Goal: Task Accomplishment & Management: Use online tool/utility

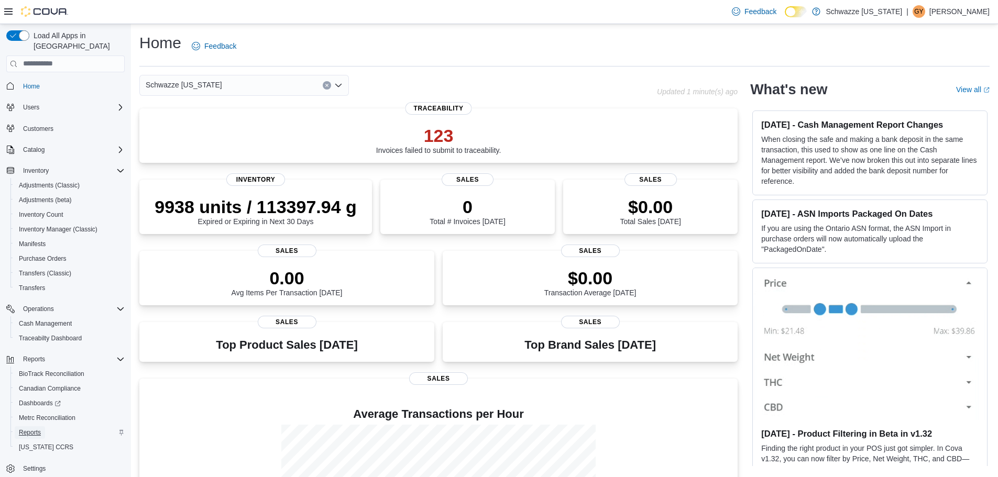
click at [43, 426] on link "Reports" at bounding box center [30, 432] width 30 height 13
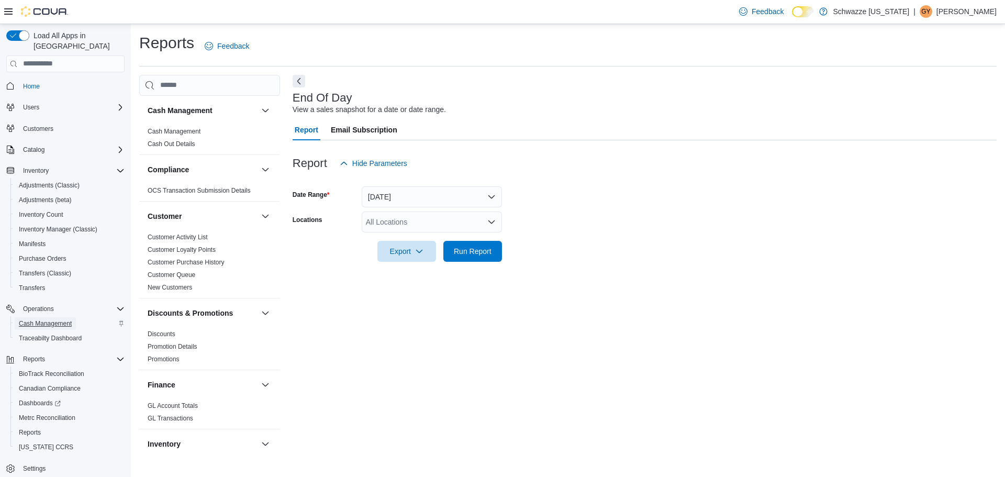
click at [57, 319] on span "Cash Management" at bounding box center [45, 323] width 53 height 8
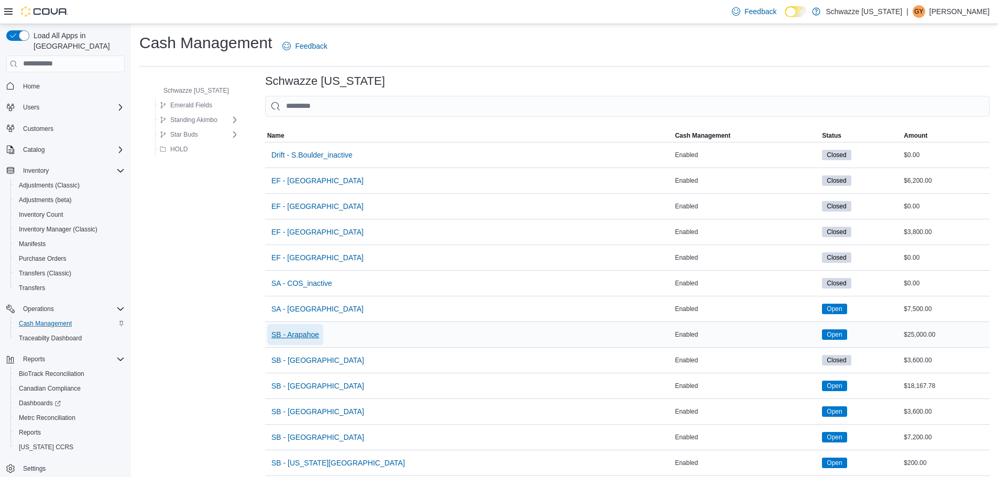
click at [305, 340] on span "SB - Arapahoe" at bounding box center [295, 334] width 48 height 21
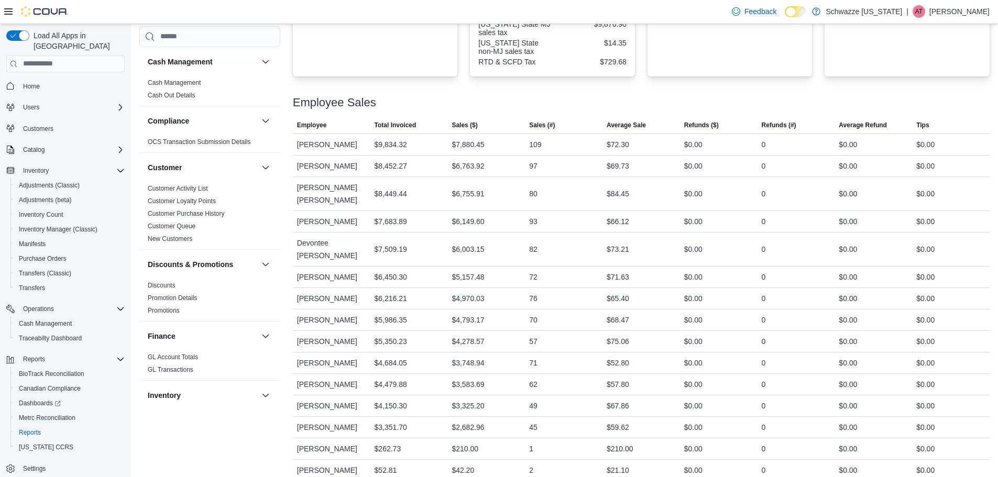
scroll to position [471, 0]
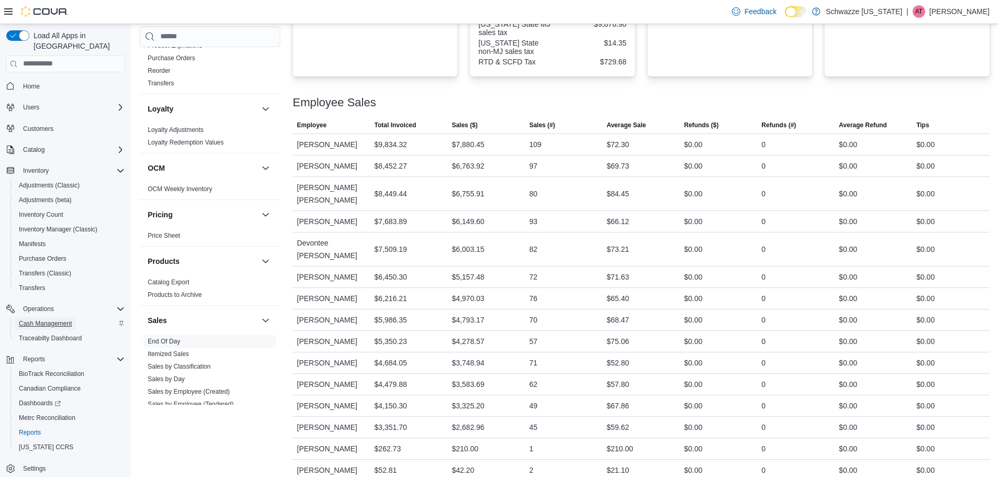
click at [60, 319] on span "Cash Management" at bounding box center [45, 323] width 53 height 8
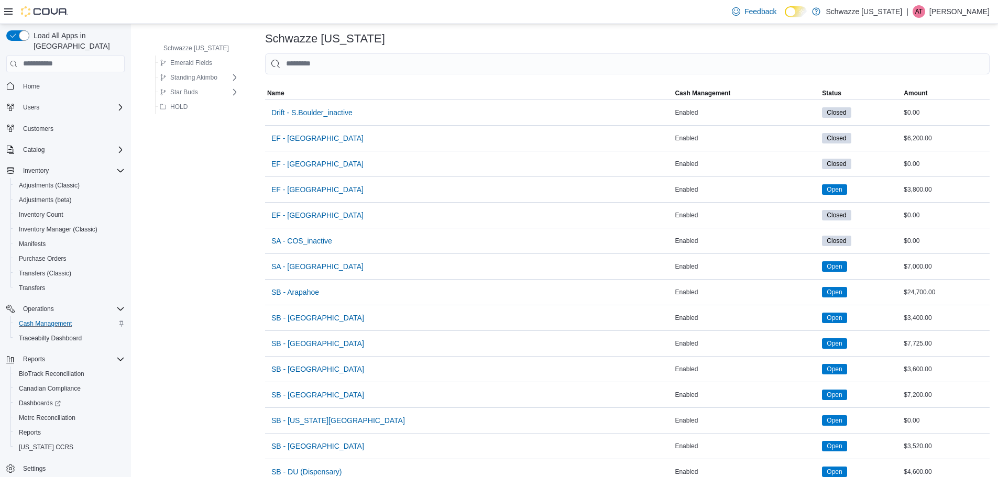
scroll to position [105, 0]
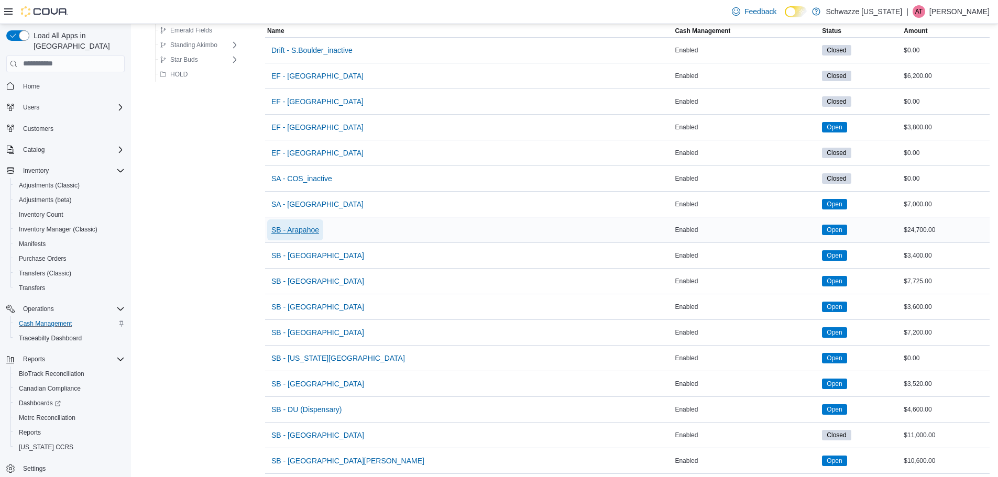
click at [307, 232] on span "SB - Arapahoe" at bounding box center [295, 230] width 48 height 10
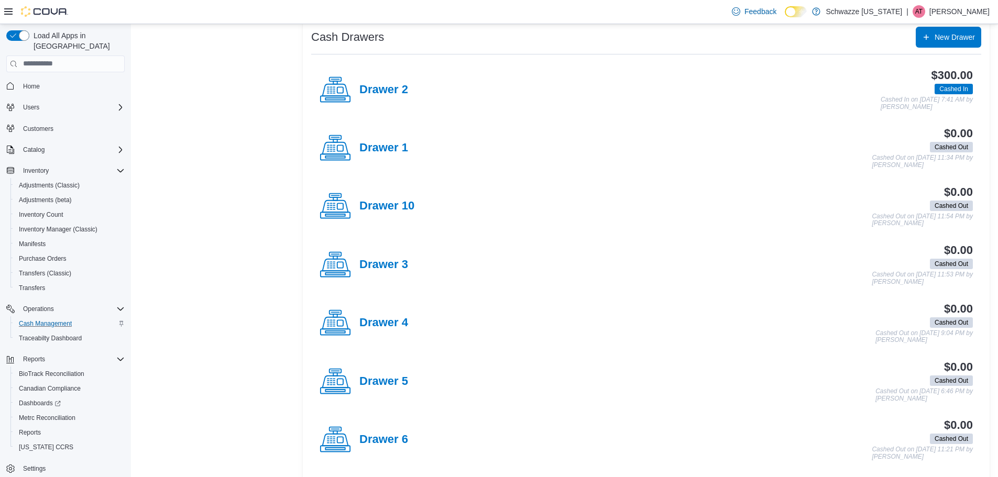
scroll to position [314, 0]
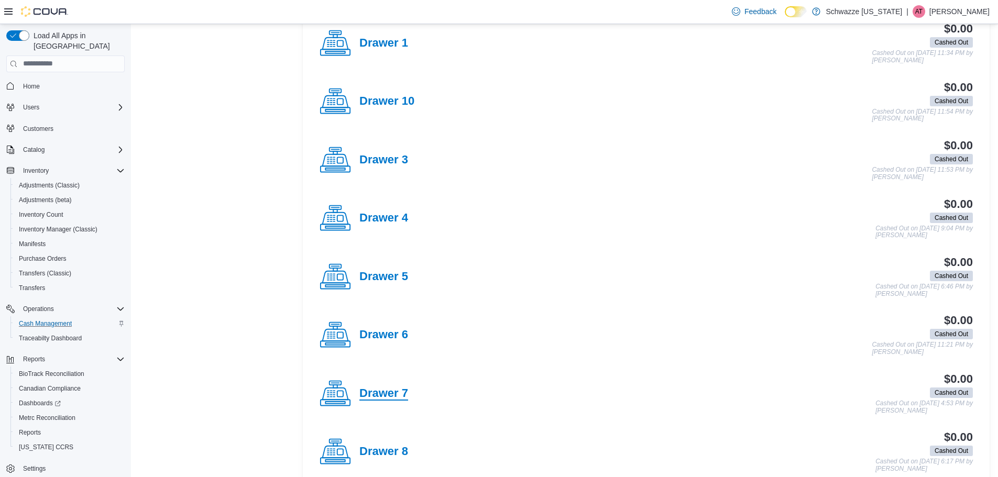
click at [407, 400] on h4 "Drawer 7" at bounding box center [383, 394] width 49 height 14
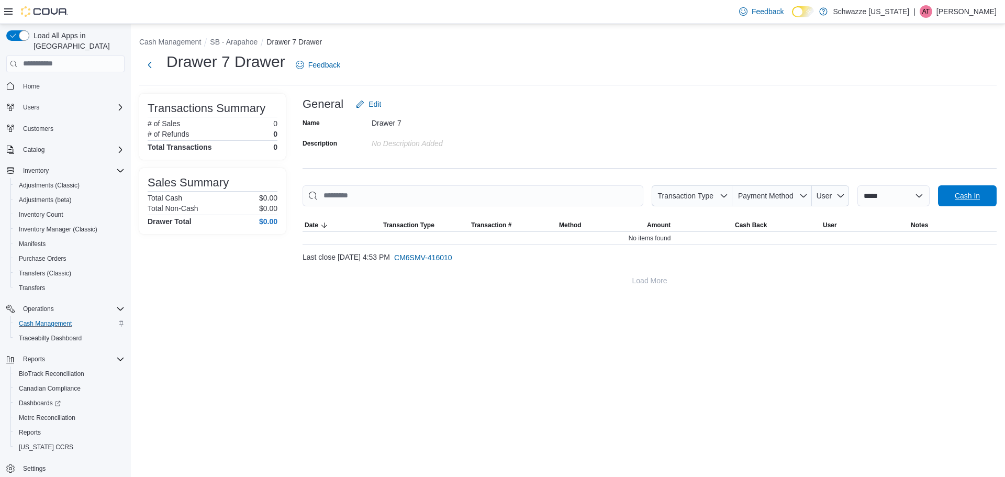
click at [966, 200] on span "Cash In" at bounding box center [967, 196] width 25 height 10
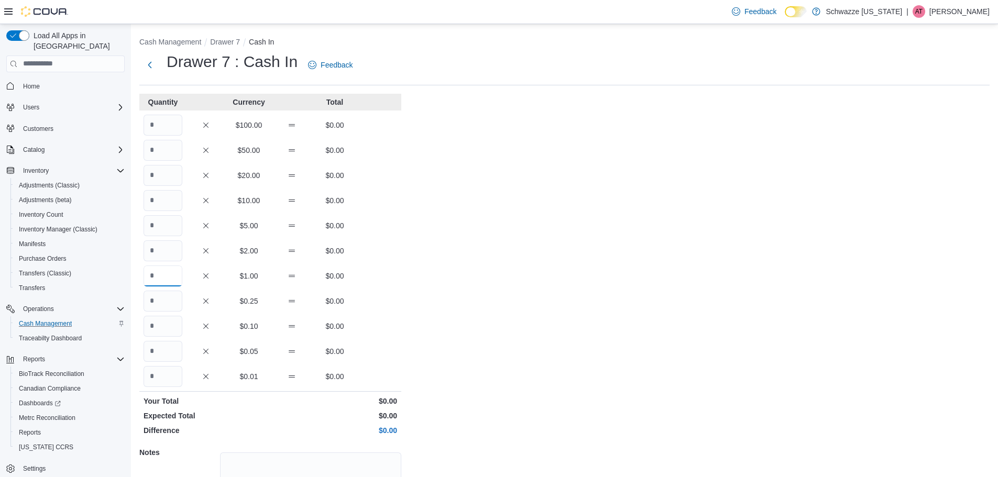
click at [163, 275] on input "Quantity" at bounding box center [162, 276] width 39 height 21
type input "***"
click at [474, 400] on div "Cash Management Drawer 7 Cash In Drawer 7 : Cash In Feedback Quantity Currency …" at bounding box center [564, 297] width 867 height 546
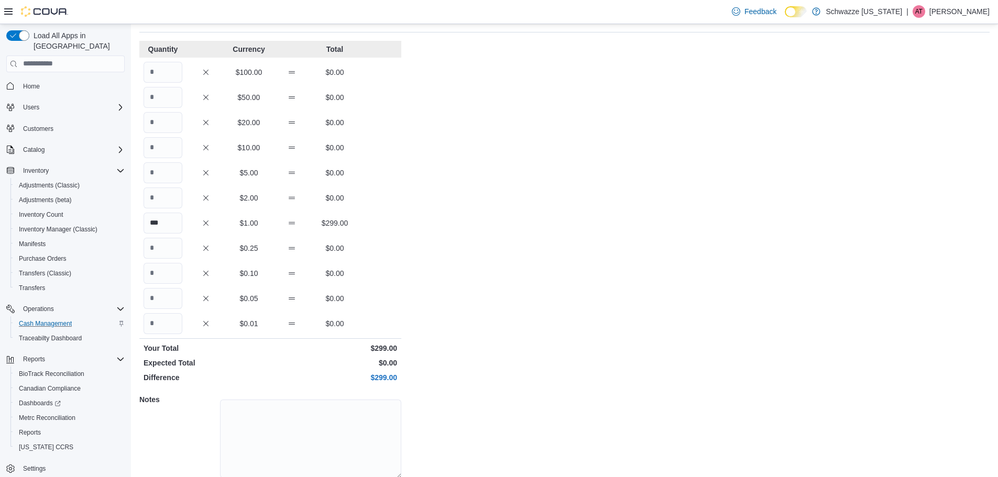
scroll to position [93, 0]
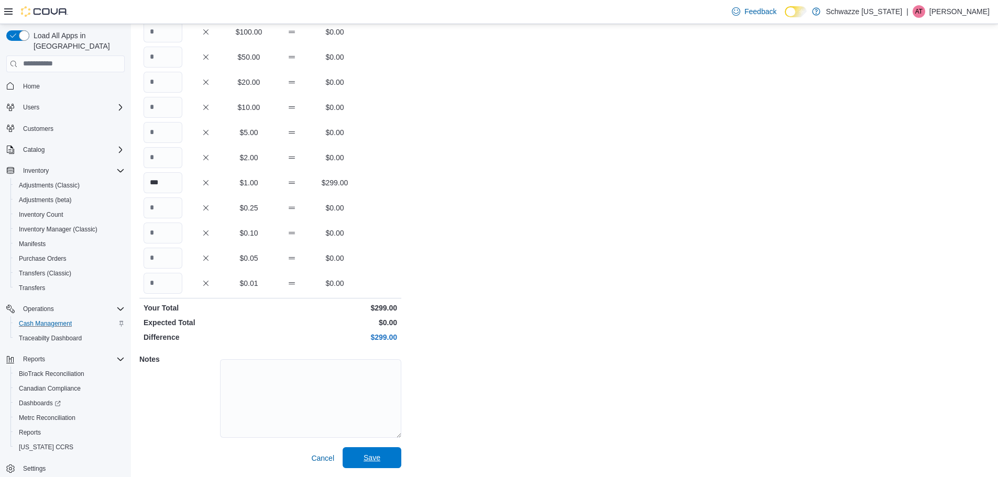
click at [392, 449] on span "Save" at bounding box center [372, 457] width 46 height 21
